Goal: Information Seeking & Learning: Learn about a topic

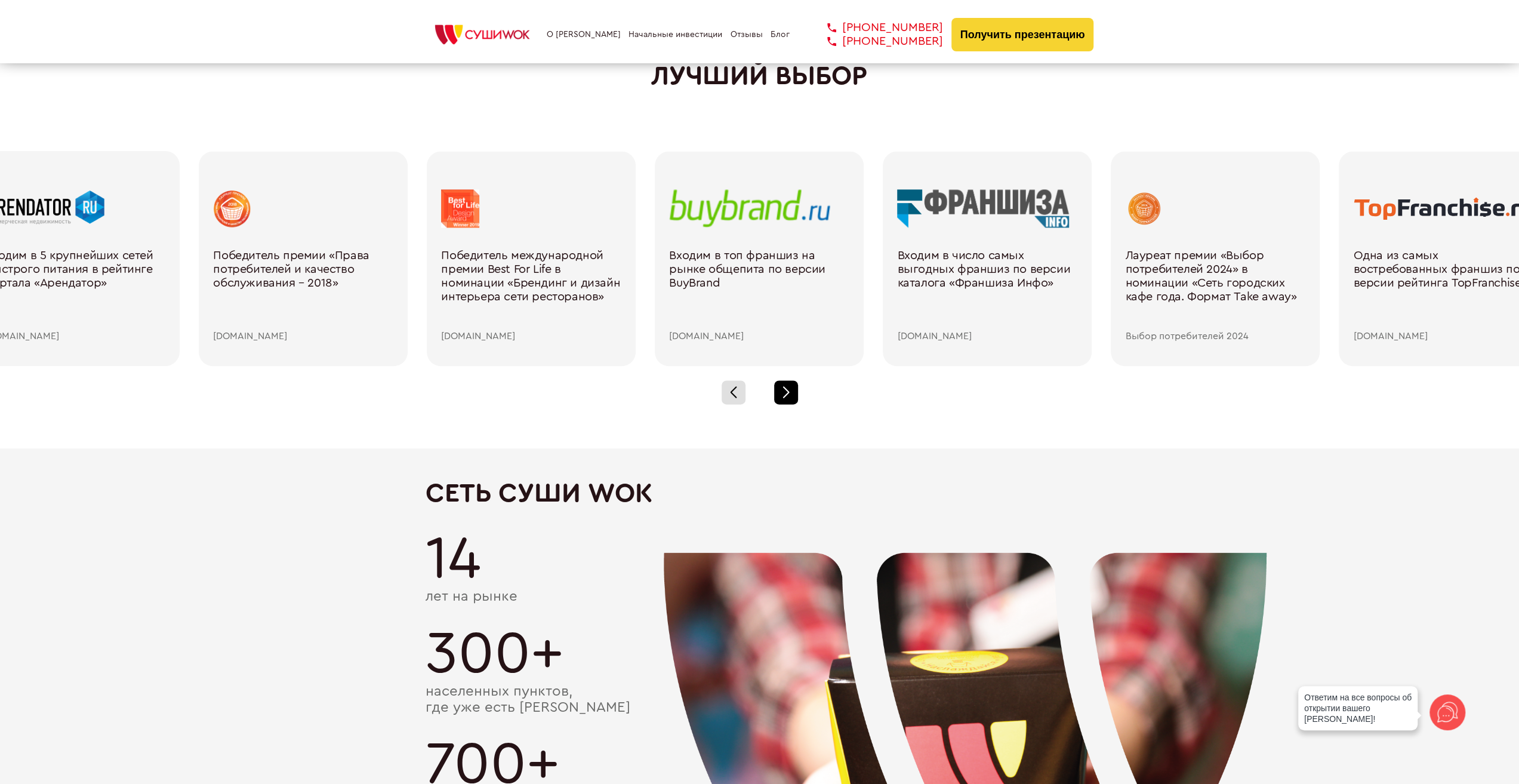
scroll to position [1671, 0]
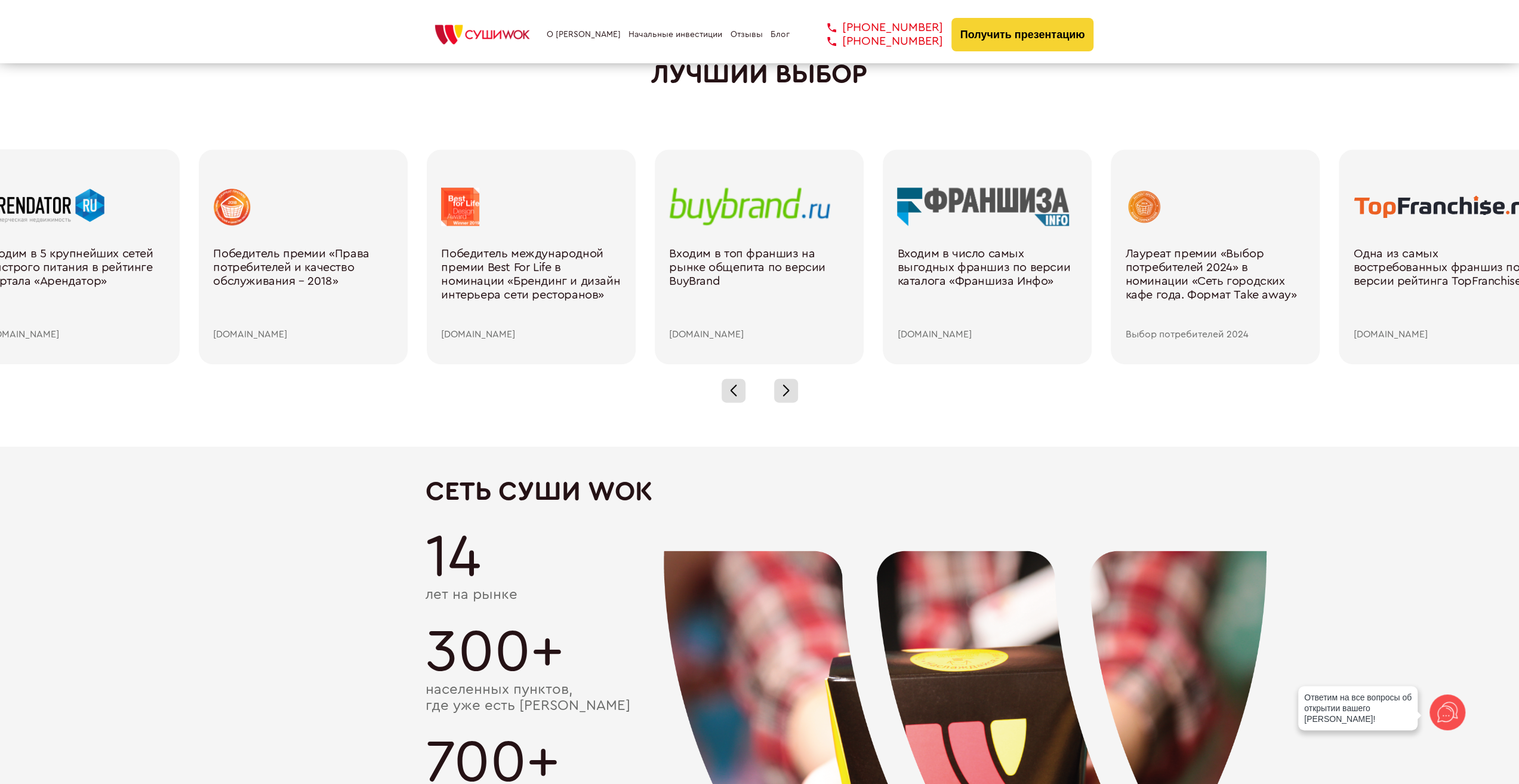
click at [787, 401] on div at bounding box center [760, 390] width 1519 height 53
click at [789, 396] on div at bounding box center [786, 390] width 24 height 24
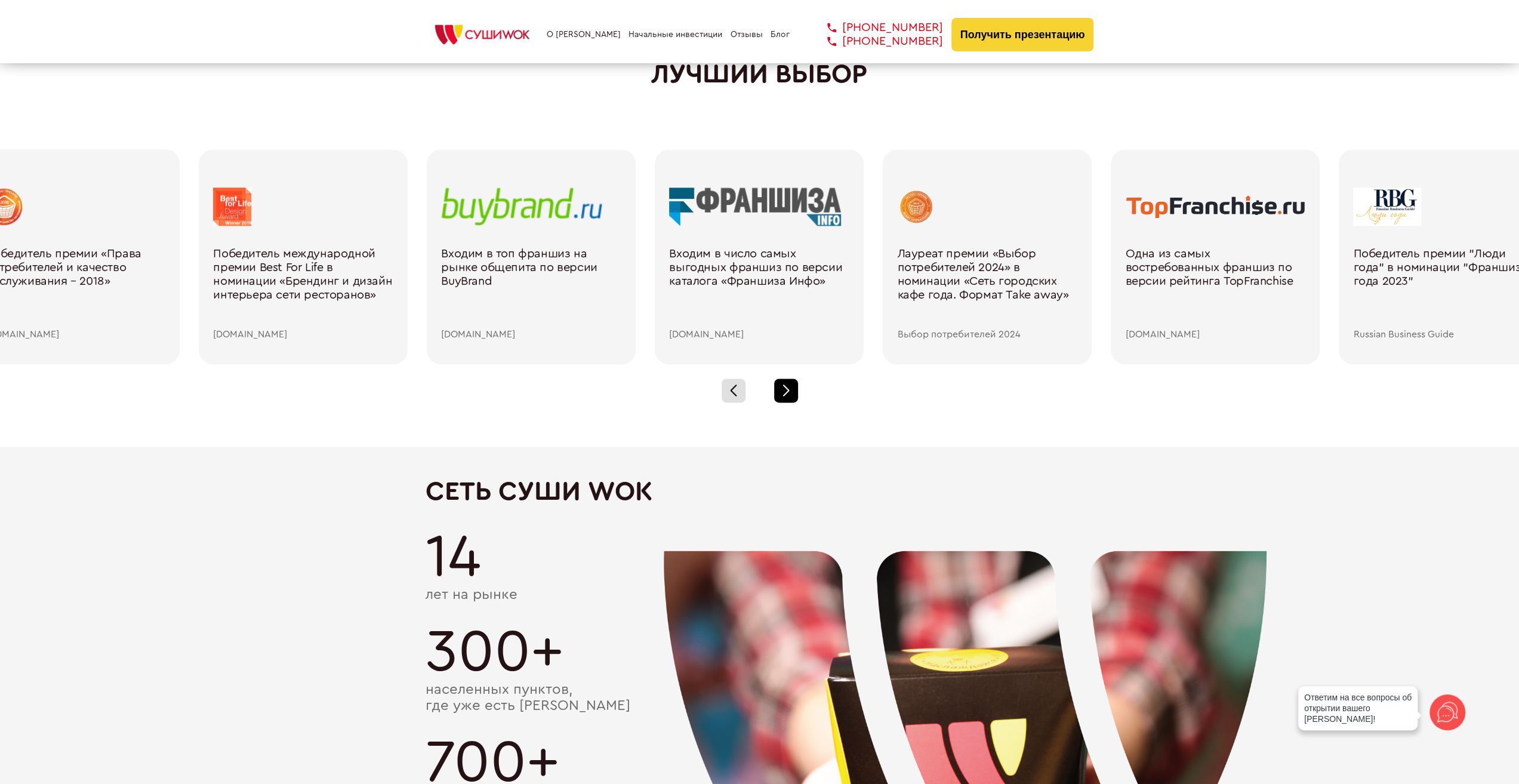
click at [789, 396] on div at bounding box center [786, 390] width 24 height 24
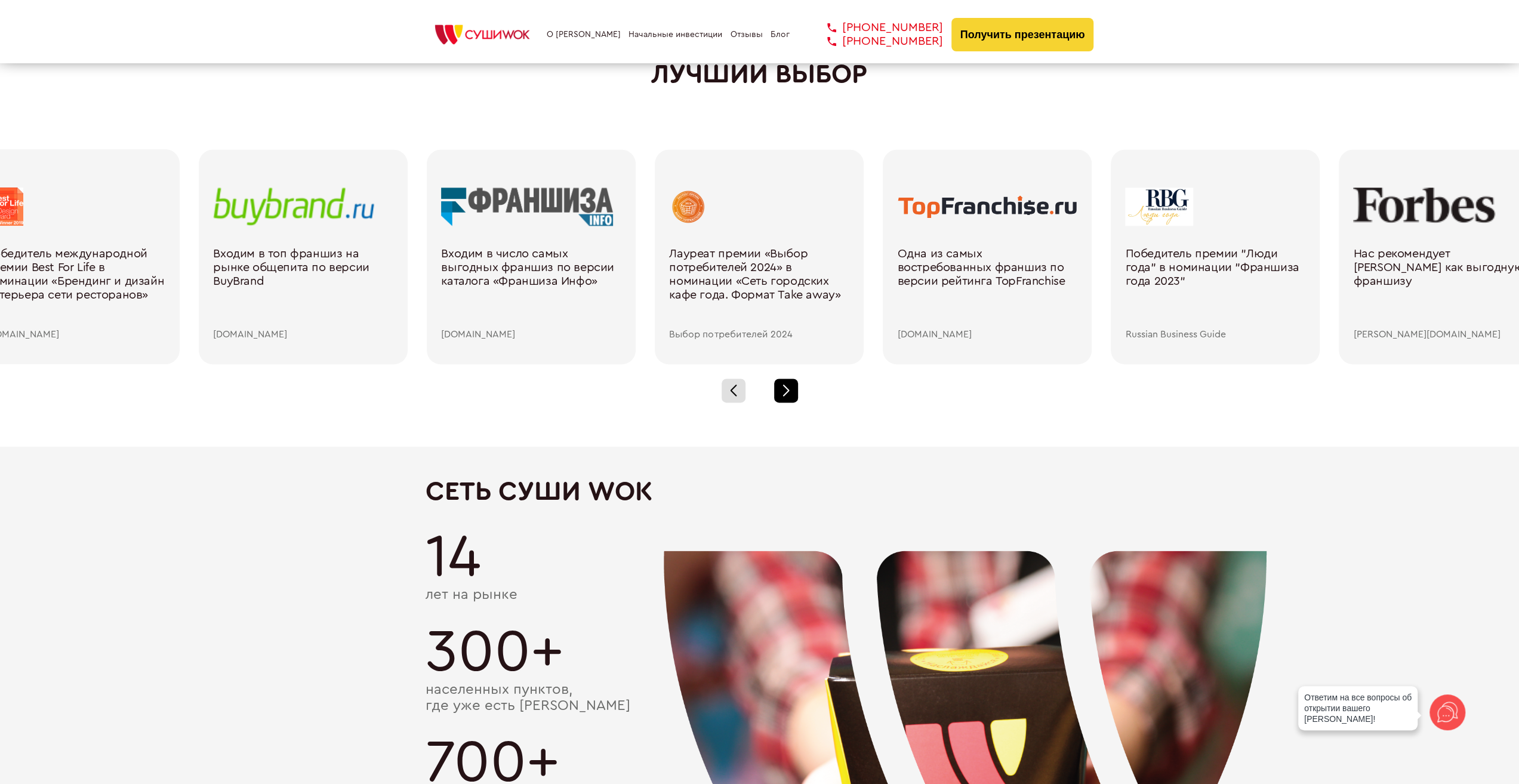
click at [789, 396] on div at bounding box center [786, 390] width 24 height 24
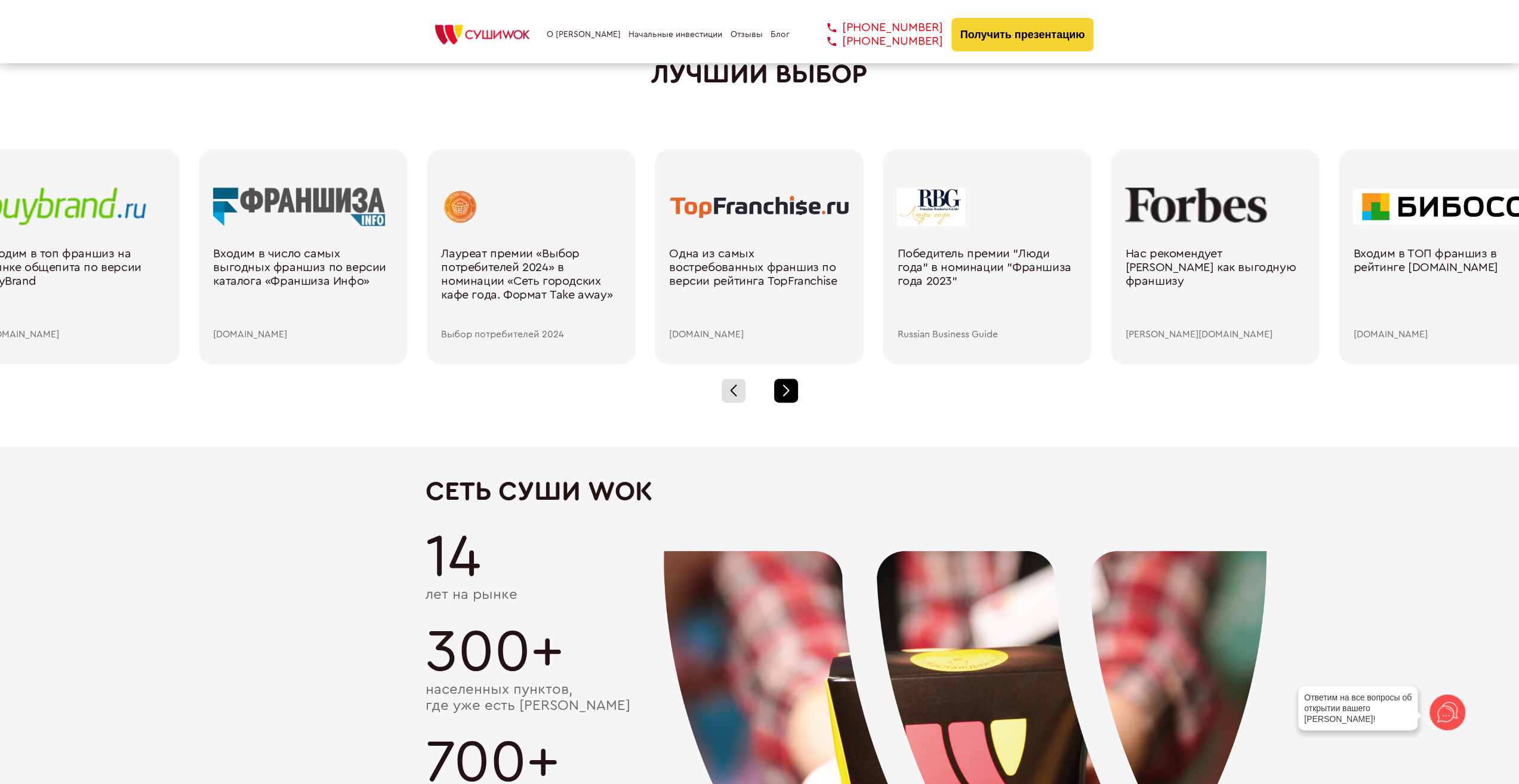
click at [789, 396] on div at bounding box center [786, 390] width 24 height 24
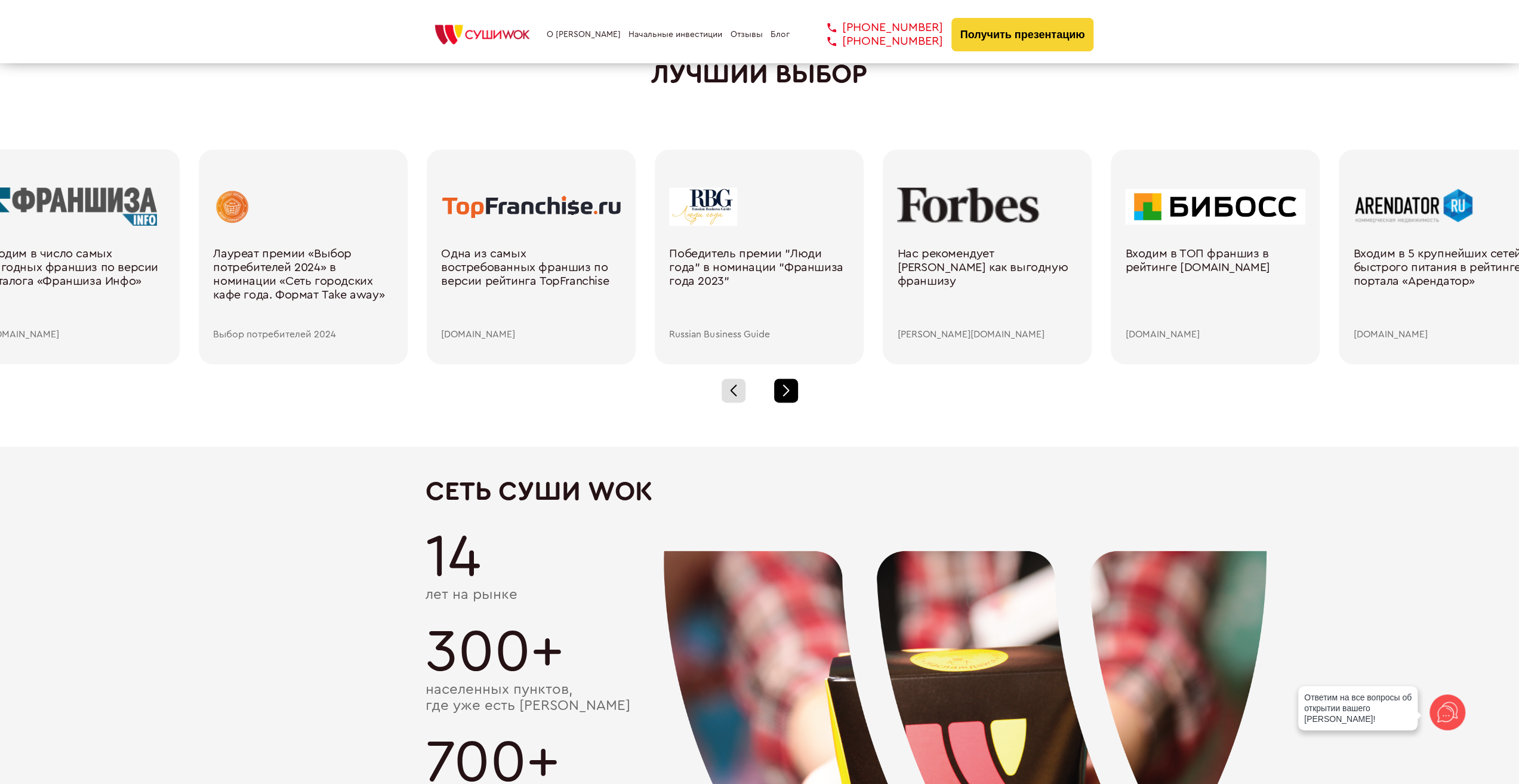
click at [789, 396] on div at bounding box center [786, 390] width 24 height 24
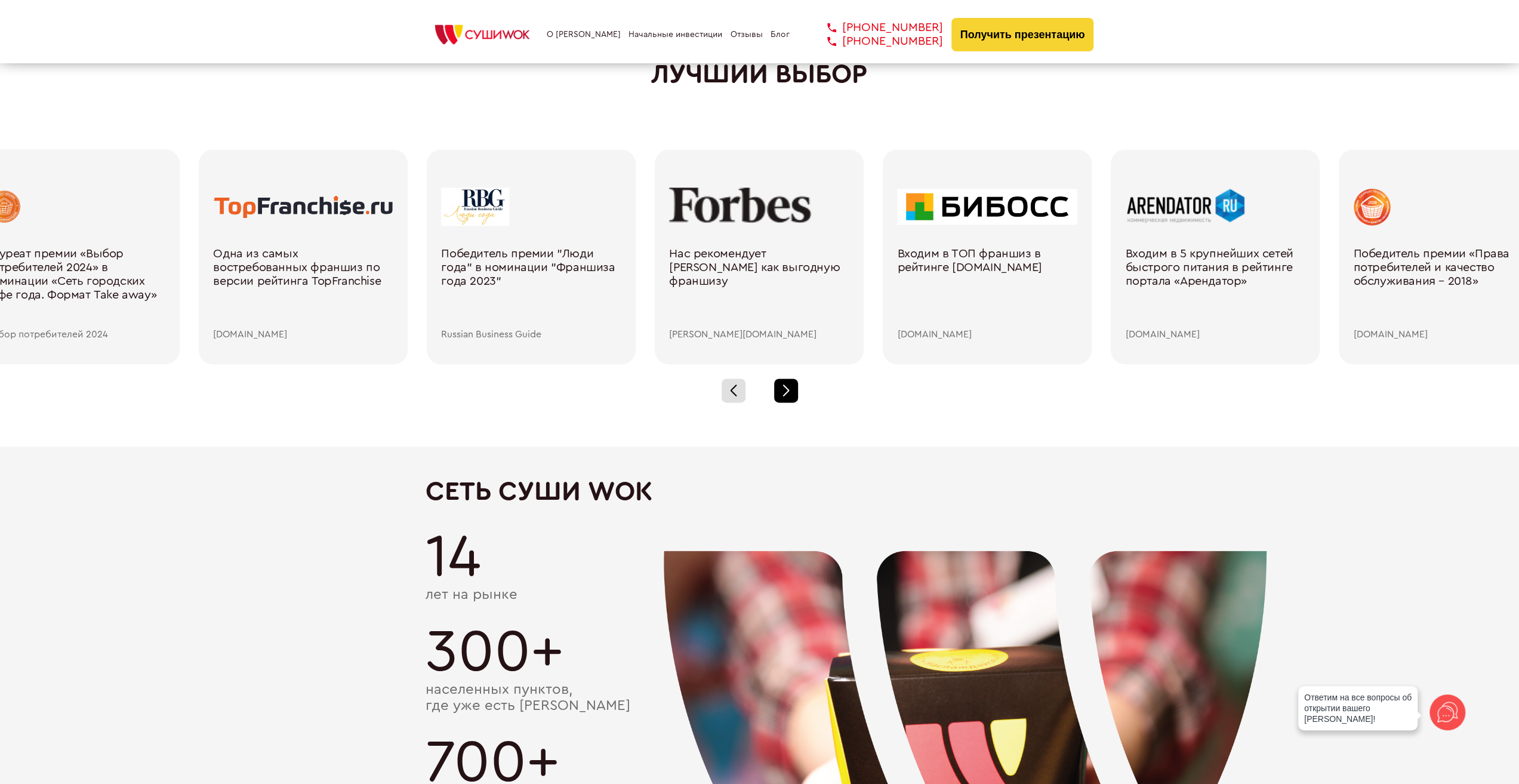
click at [789, 396] on div at bounding box center [786, 390] width 24 height 24
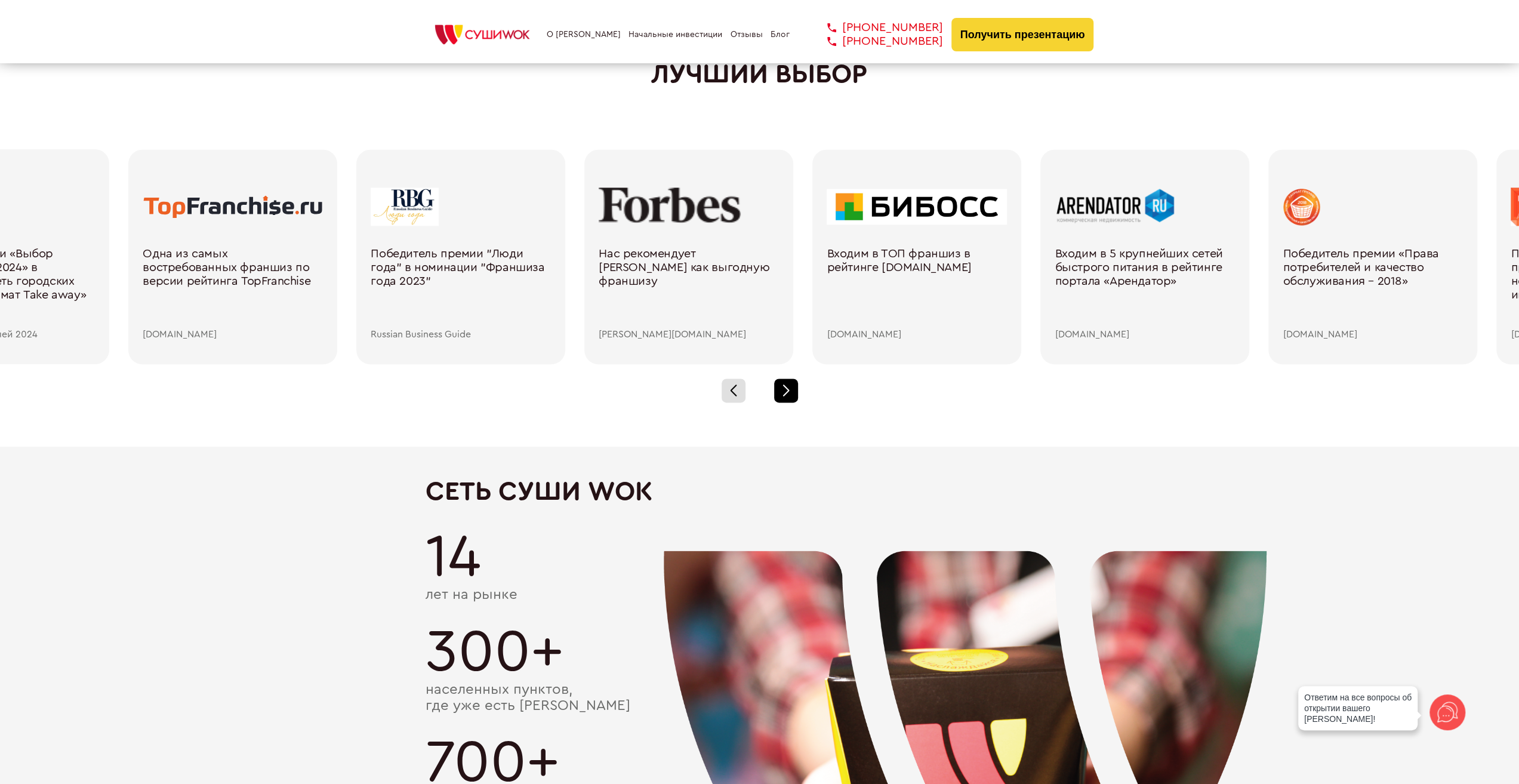
click at [789, 396] on div at bounding box center [786, 390] width 24 height 24
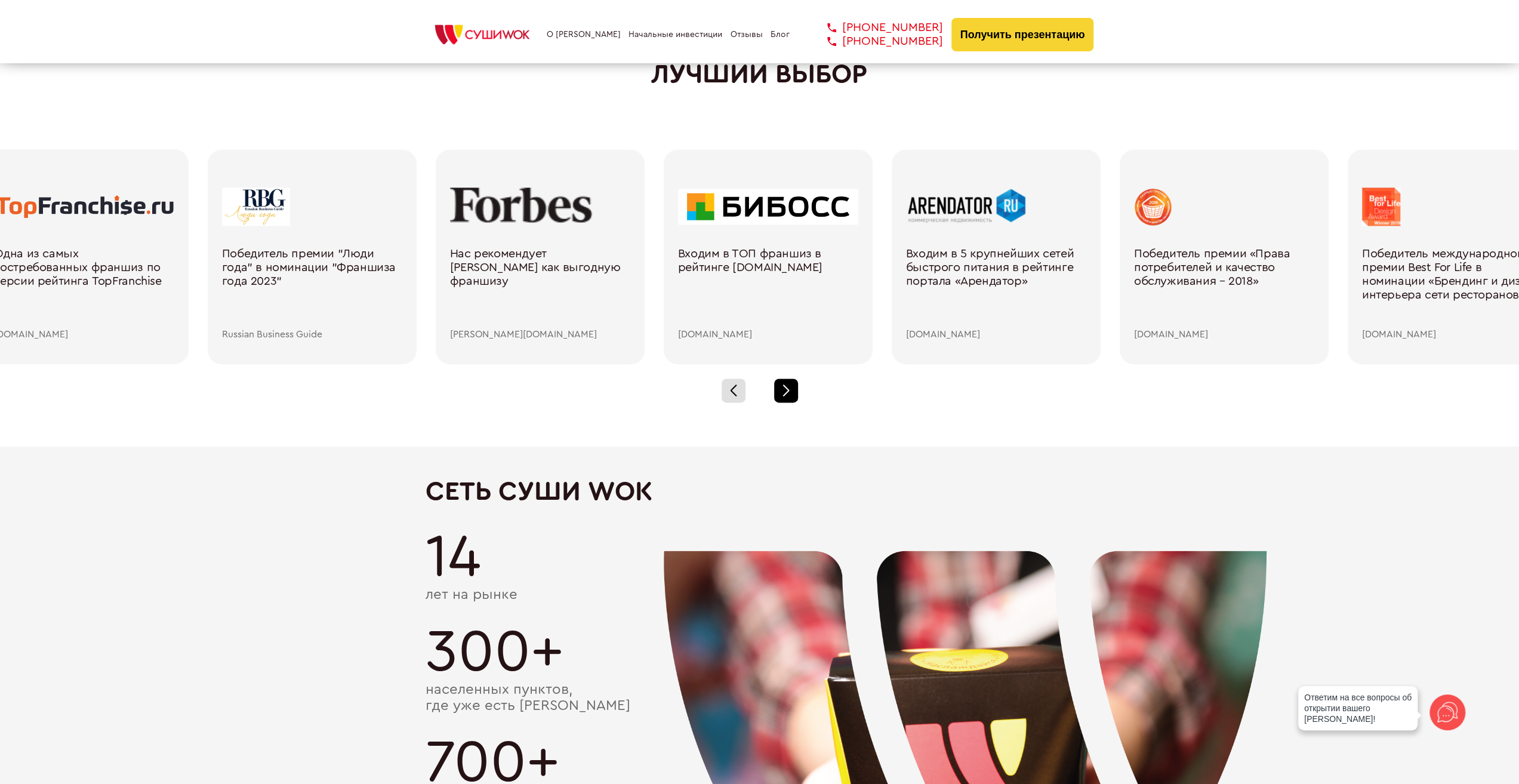
click at [789, 396] on div at bounding box center [786, 390] width 24 height 24
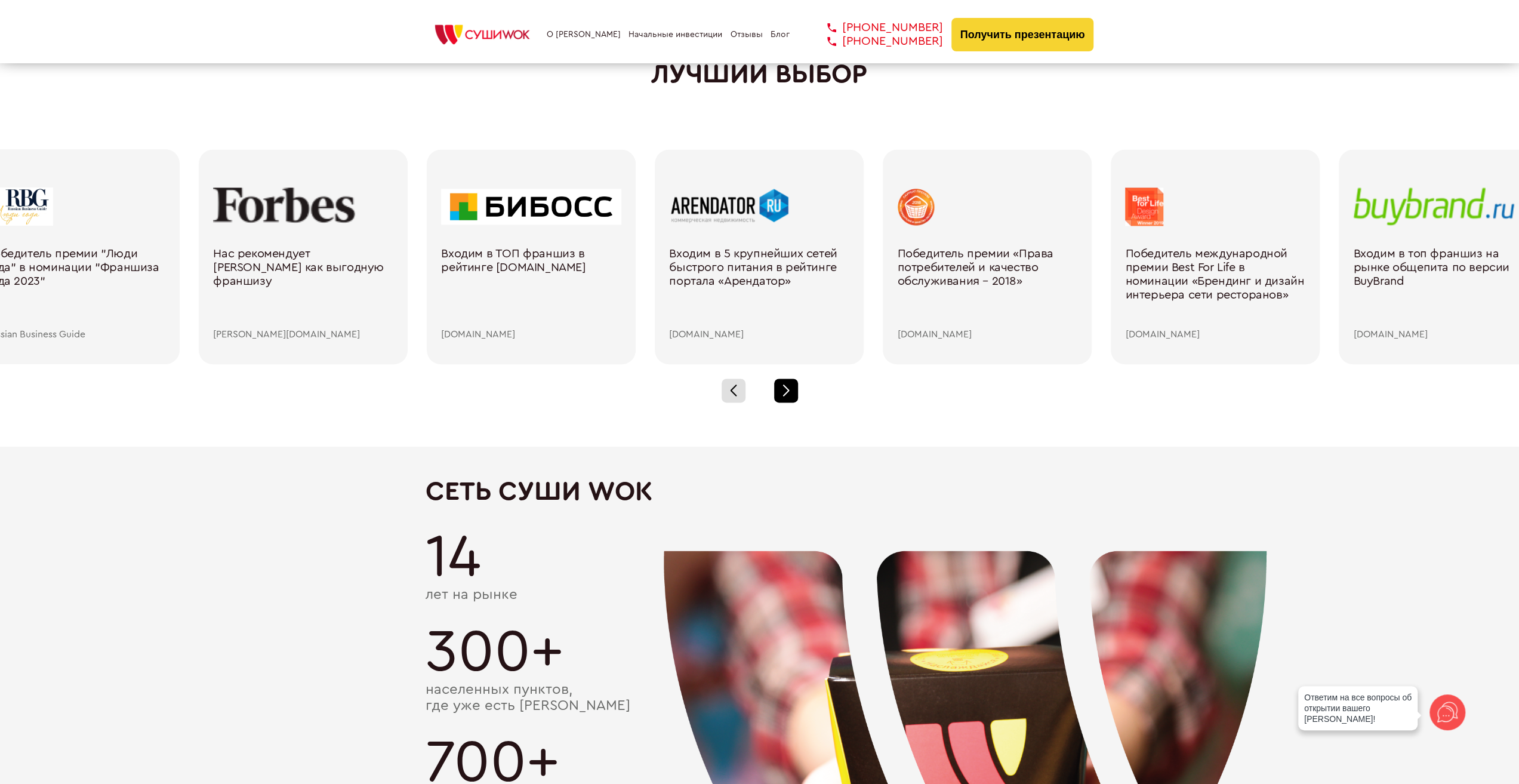
click at [789, 396] on div at bounding box center [786, 390] width 24 height 24
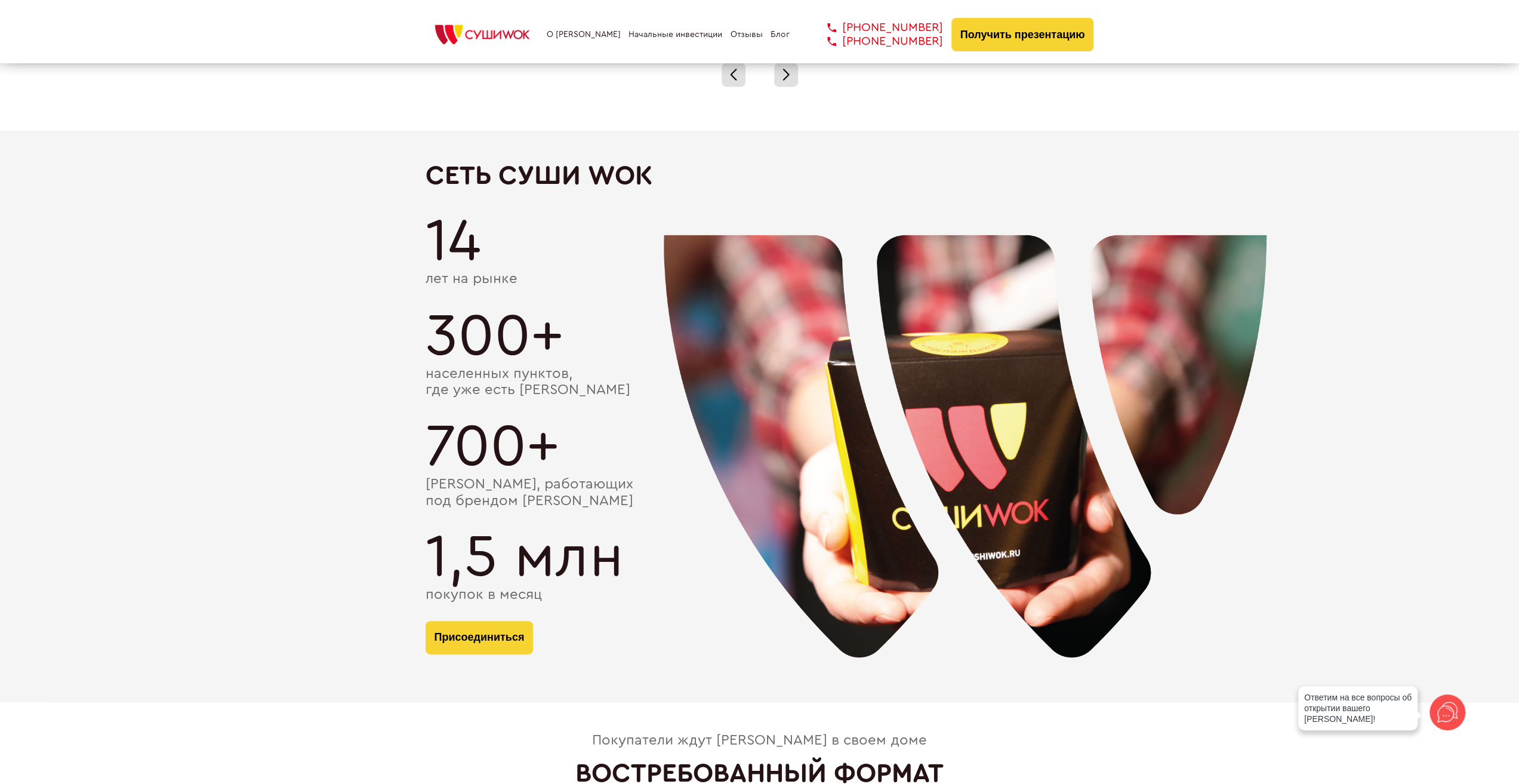
scroll to position [1969, 0]
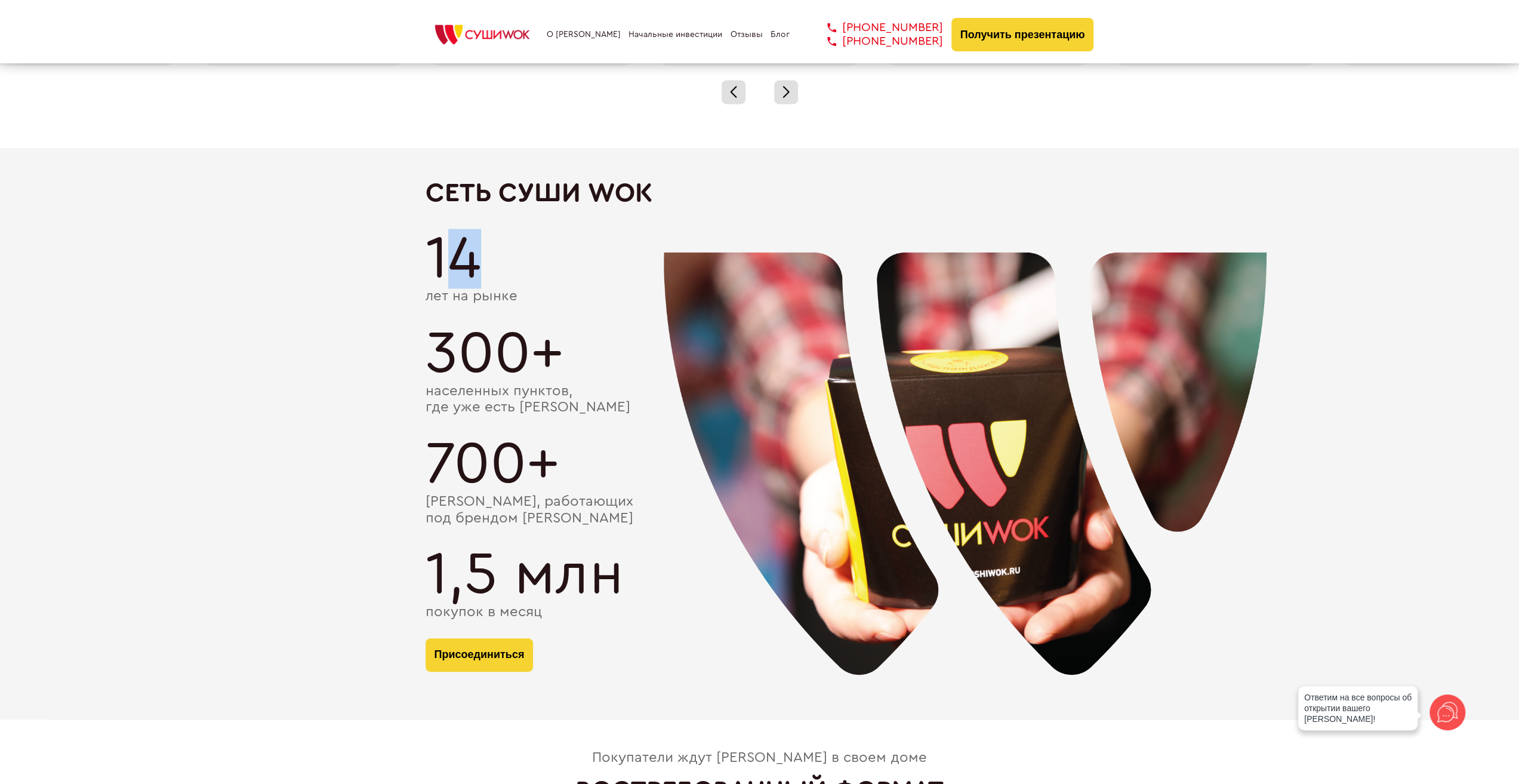
drag, startPoint x: 449, startPoint y: 270, endPoint x: 533, endPoint y: 274, distance: 84.1
click at [533, 273] on div "14" at bounding box center [760, 258] width 668 height 60
click at [612, 382] on div "населенных пунктов, где уже есть Суши Wok" at bounding box center [760, 398] width 668 height 32
click at [691, 495] on div "[PERSON_NAME], работающих под брендом [PERSON_NAME]" at bounding box center [760, 509] width 668 height 32
